Goal: Use online tool/utility: Utilize a website feature to perform a specific function

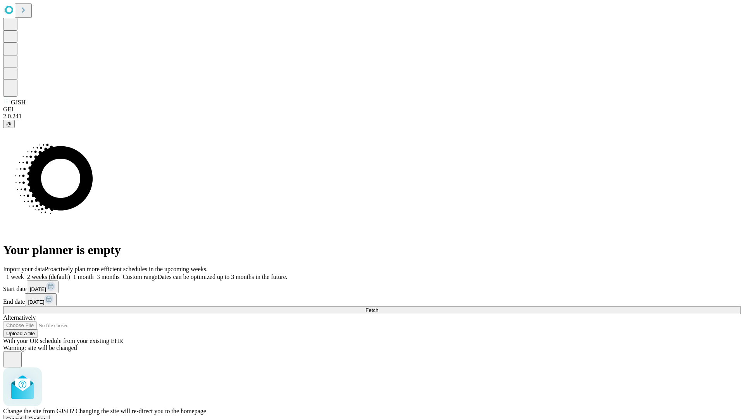
click at [47, 416] on span "Confirm" at bounding box center [38, 419] width 18 height 6
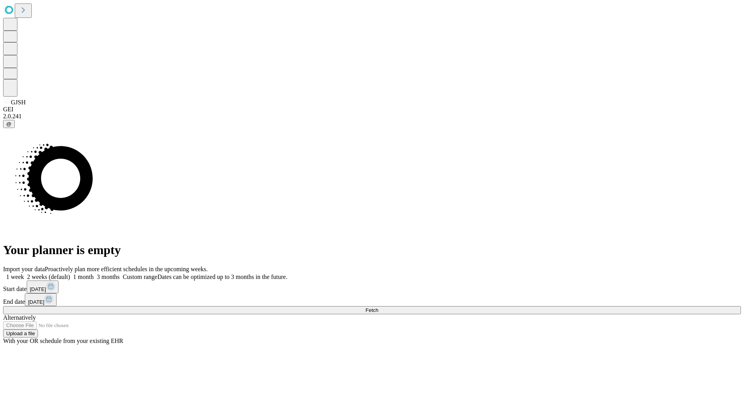
click at [94, 273] on label "1 month" at bounding box center [82, 276] width 24 height 7
click at [378, 307] on span "Fetch" at bounding box center [372, 310] width 13 height 6
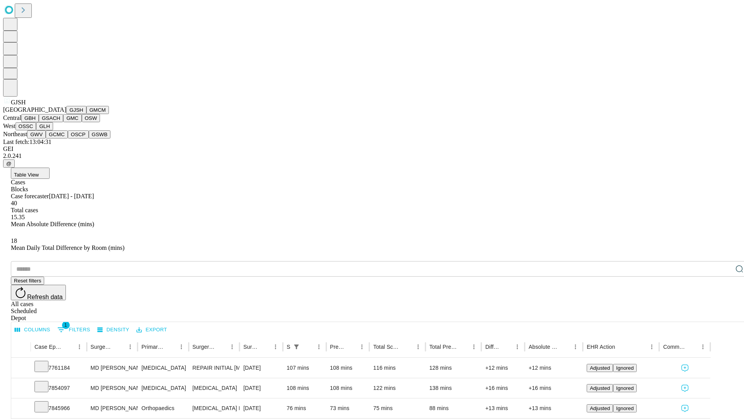
click at [86, 114] on button "GMCM" at bounding box center [97, 110] width 22 height 8
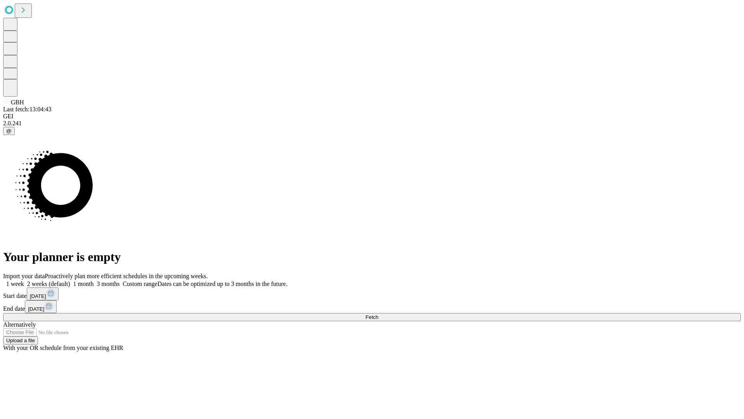
click at [378, 314] on span "Fetch" at bounding box center [372, 317] width 13 height 6
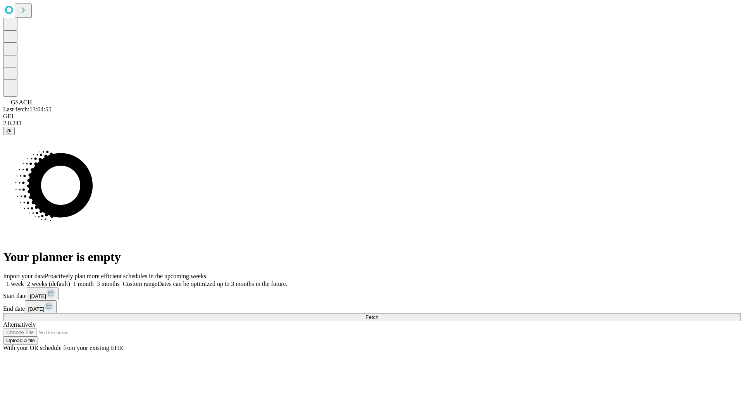
click at [94, 280] on label "1 month" at bounding box center [82, 283] width 24 height 7
click at [378, 314] on span "Fetch" at bounding box center [372, 317] width 13 height 6
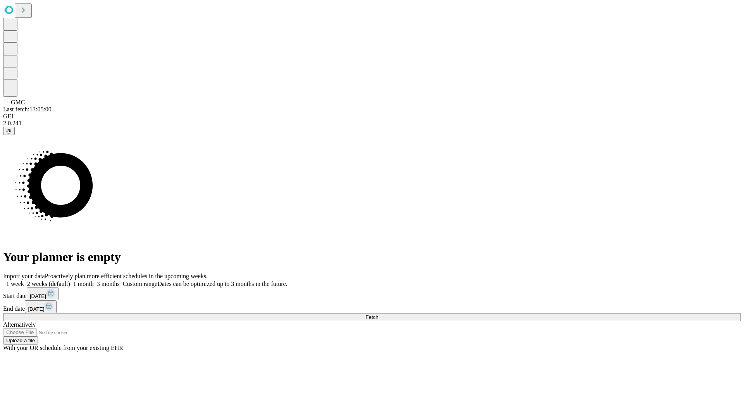
click at [378, 314] on span "Fetch" at bounding box center [372, 317] width 13 height 6
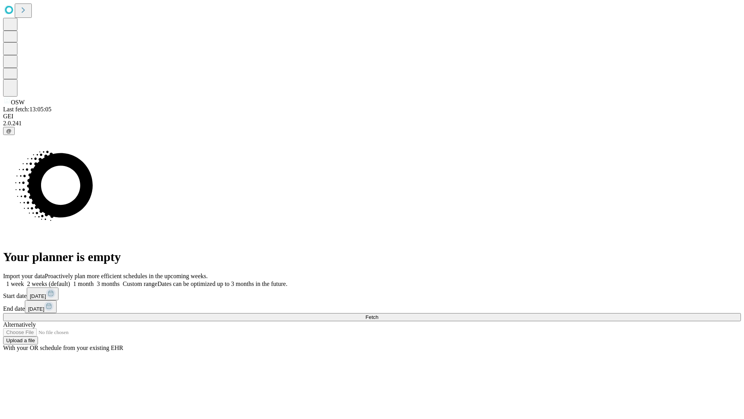
click at [94, 280] on label "1 month" at bounding box center [82, 283] width 24 height 7
click at [378, 314] on span "Fetch" at bounding box center [372, 317] width 13 height 6
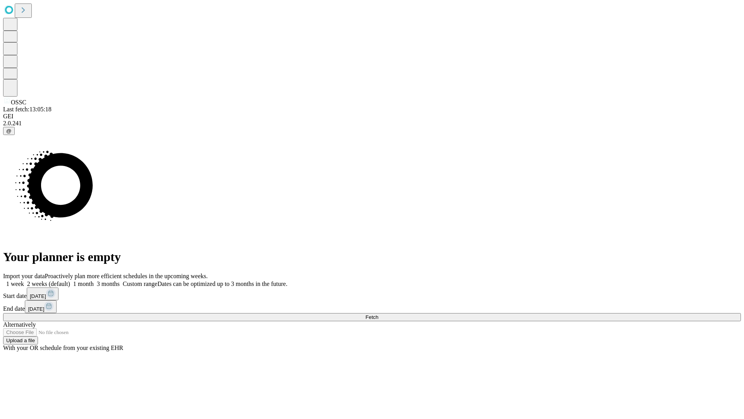
click at [94, 280] on label "1 month" at bounding box center [82, 283] width 24 height 7
click at [378, 314] on span "Fetch" at bounding box center [372, 317] width 13 height 6
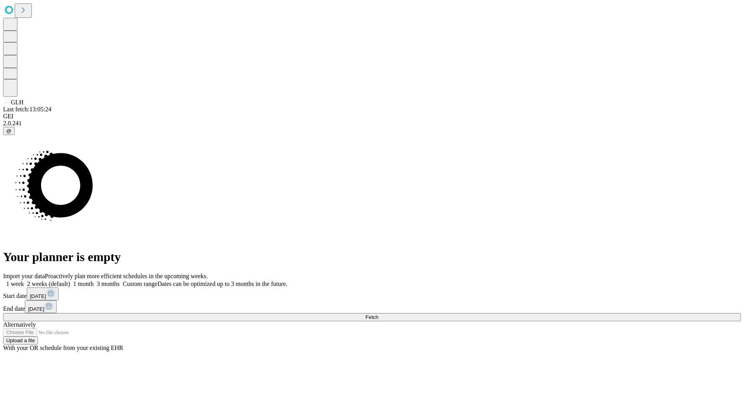
click at [378, 314] on span "Fetch" at bounding box center [372, 317] width 13 height 6
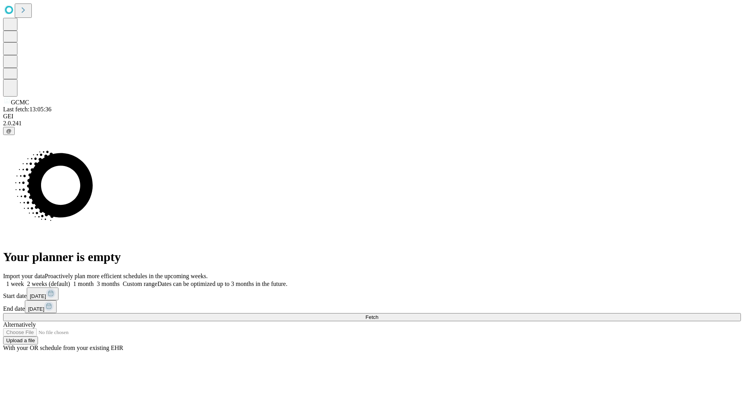
click at [378, 314] on span "Fetch" at bounding box center [372, 317] width 13 height 6
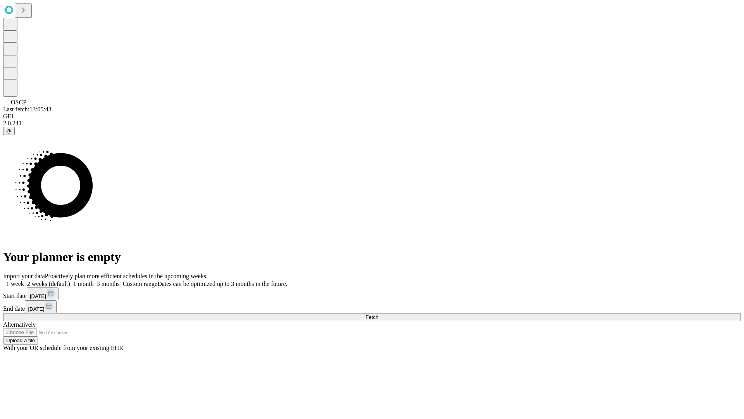
click at [378, 314] on span "Fetch" at bounding box center [372, 317] width 13 height 6
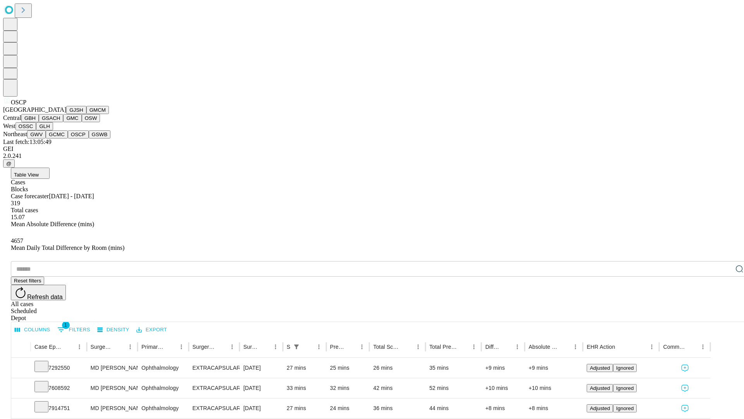
click at [89, 138] on button "GSWB" at bounding box center [100, 134] width 22 height 8
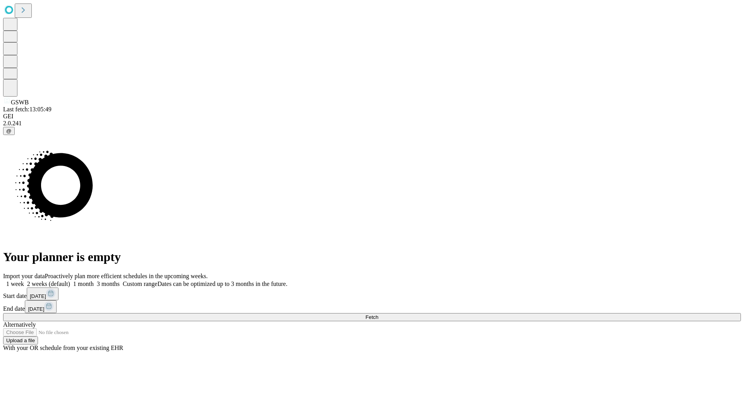
click at [94, 280] on label "1 month" at bounding box center [82, 283] width 24 height 7
click at [378, 314] on span "Fetch" at bounding box center [372, 317] width 13 height 6
